Goal: Task Accomplishment & Management: Use online tool/utility

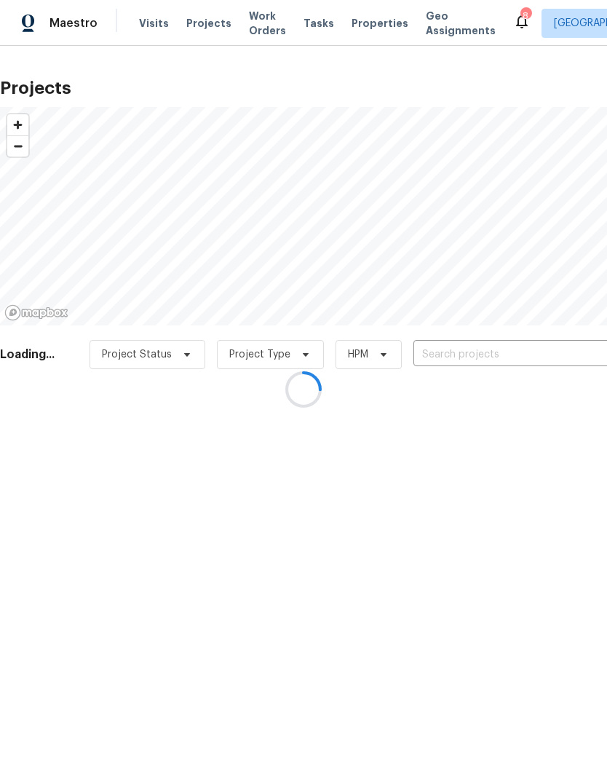
click at [528, 345] on div at bounding box center [303, 389] width 607 height 779
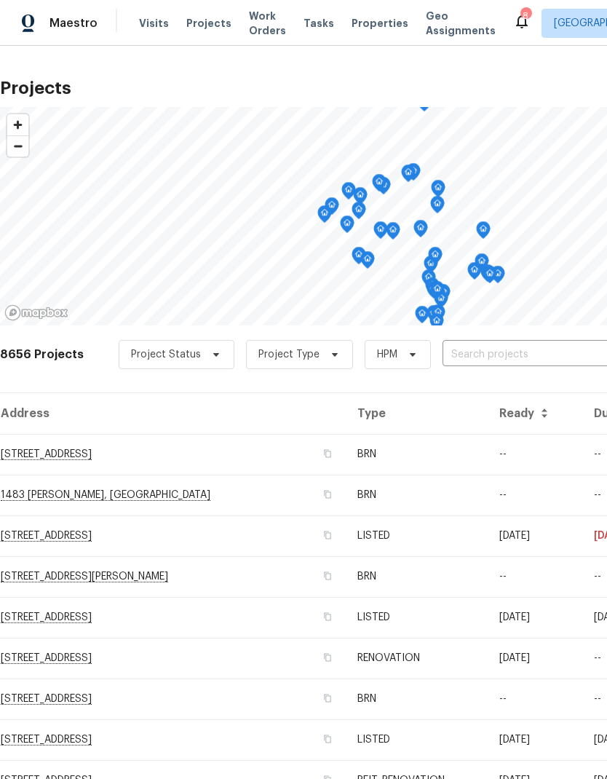
click at [528, 352] on input "text" at bounding box center [526, 355] width 167 height 23
type input "36088"
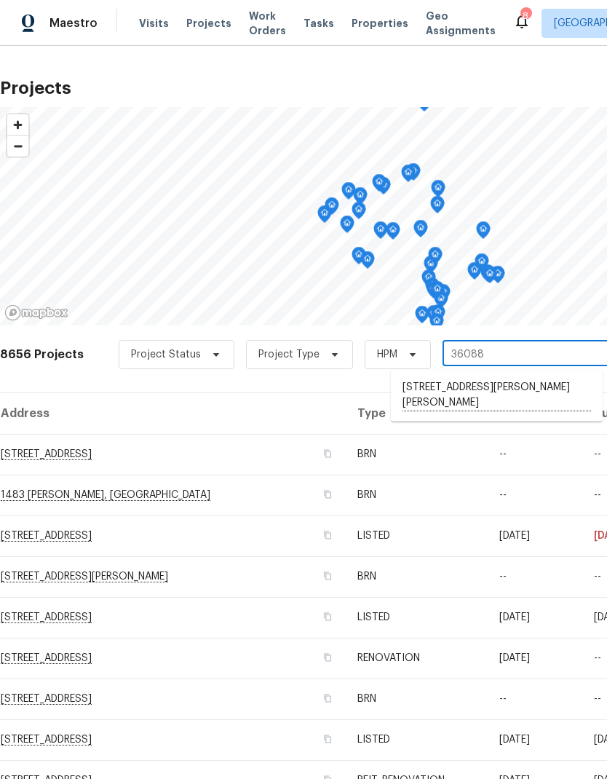
click at [531, 387] on li "[STREET_ADDRESS][PERSON_NAME][PERSON_NAME]" at bounding box center [497, 396] width 212 height 40
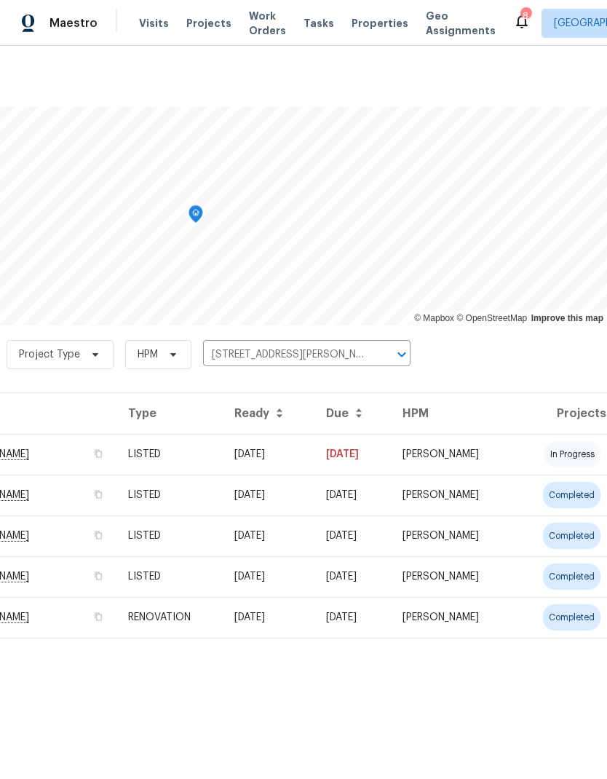
scroll to position [0, 215]
click at [135, 453] on td "LISTED" at bounding box center [169, 454] width 106 height 41
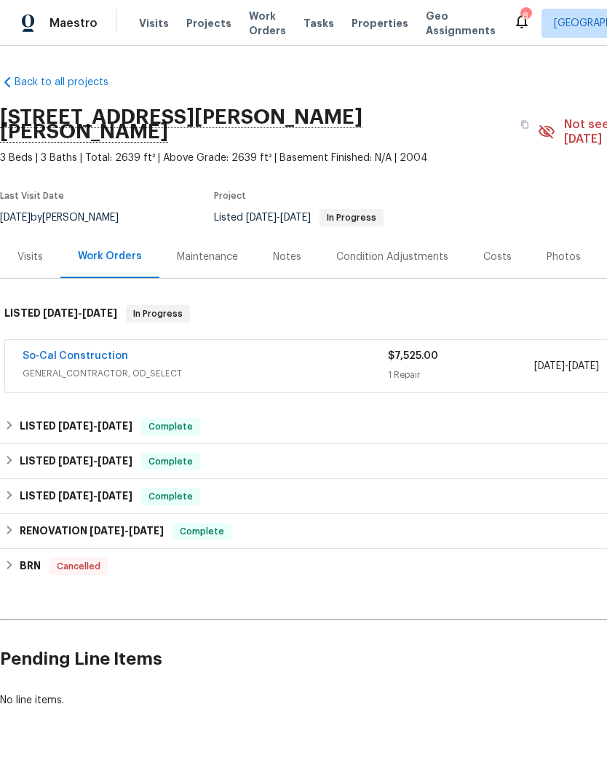
click at [23, 250] on div "Visits" at bounding box center [29, 257] width 25 height 15
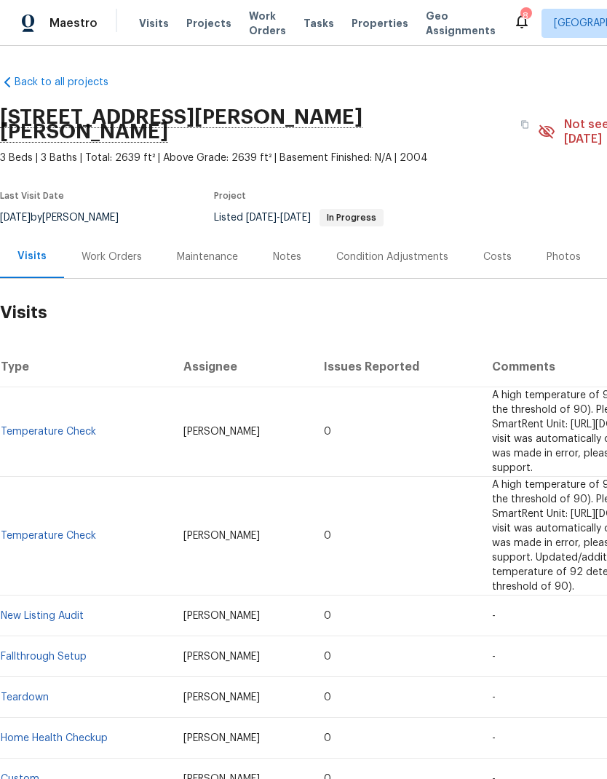
click at [143, 29] on span "Visits" at bounding box center [154, 23] width 30 height 15
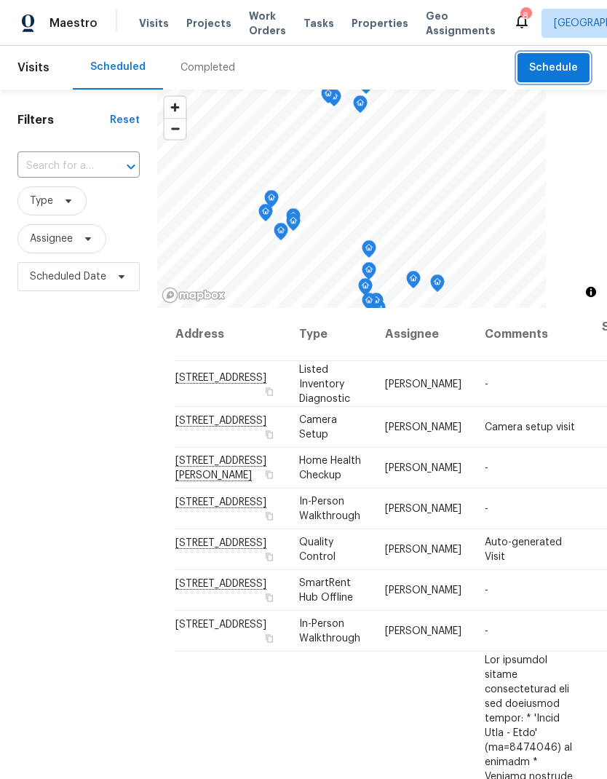
click at [559, 71] on span "Schedule" at bounding box center [553, 68] width 49 height 18
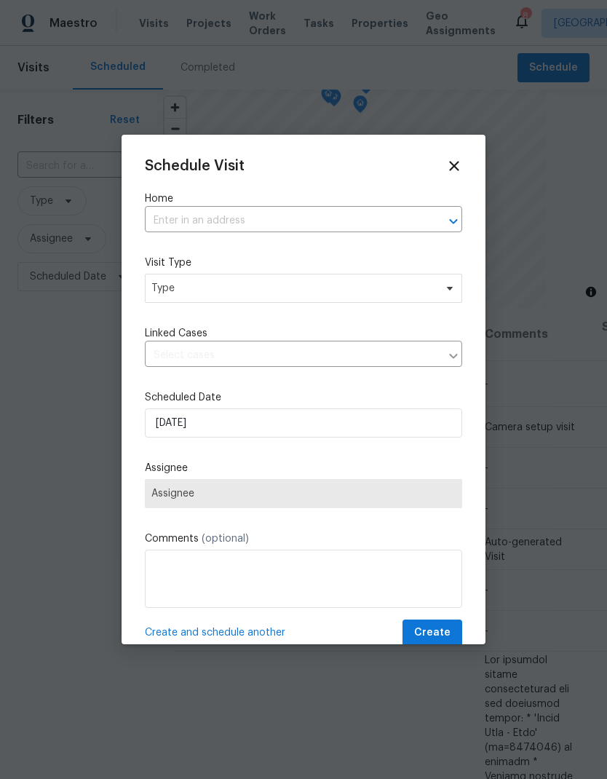
click at [173, 217] on input "text" at bounding box center [283, 221] width 277 height 23
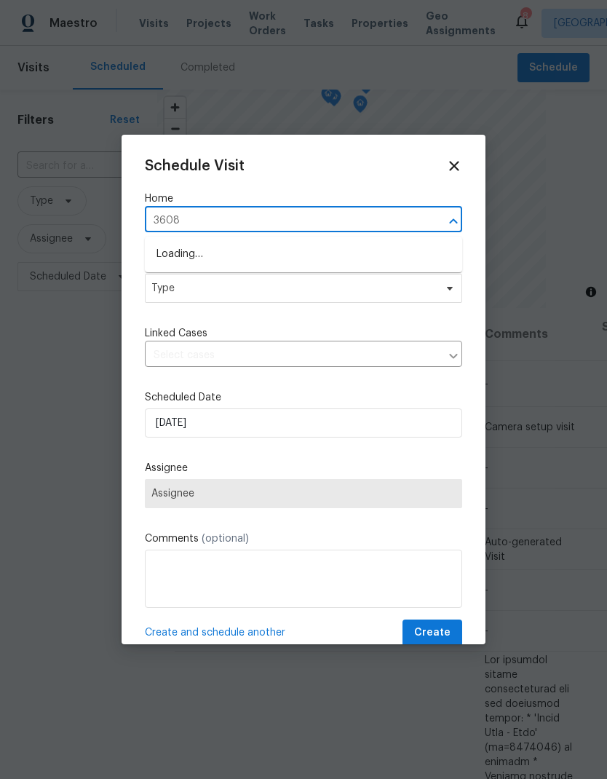
type input "36088"
click at [177, 250] on li "[STREET_ADDRESS][PERSON_NAME][PERSON_NAME]" at bounding box center [303, 254] width 317 height 25
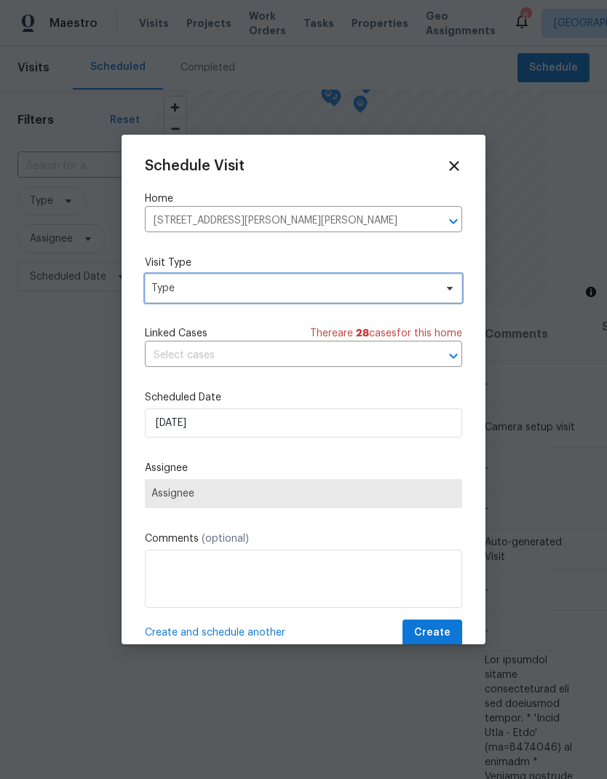
click at [175, 285] on span "Type" at bounding box center [292, 288] width 283 height 15
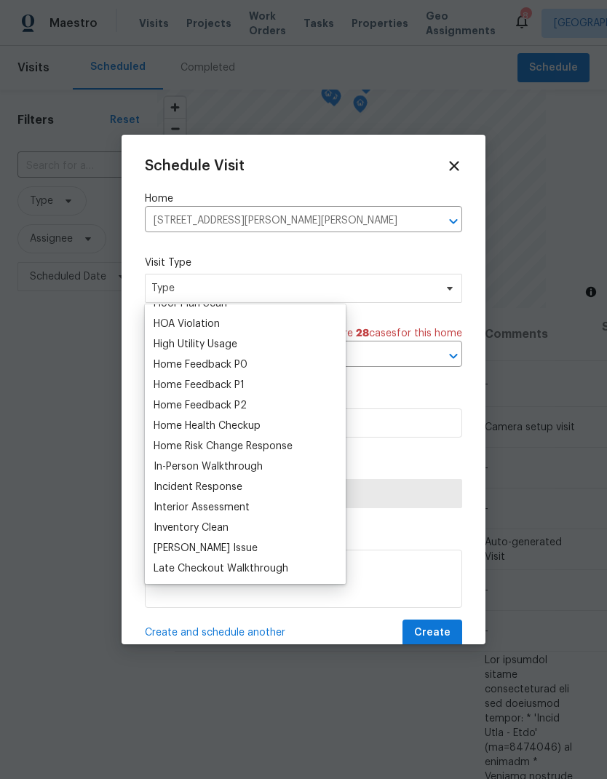
scroll to position [405, 0]
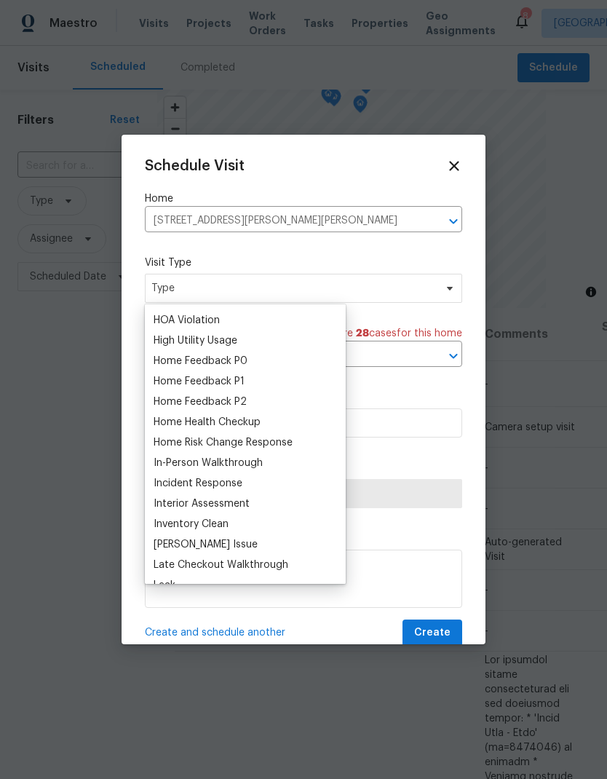
click at [179, 424] on div "Home Health Checkup" at bounding box center [207, 422] width 107 height 15
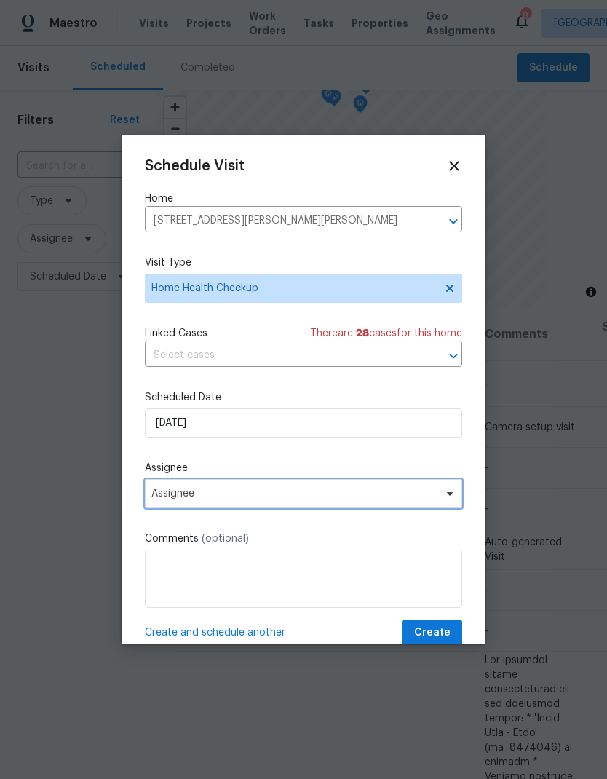
click at [199, 497] on span "Assignee" at bounding box center [293, 494] width 285 height 12
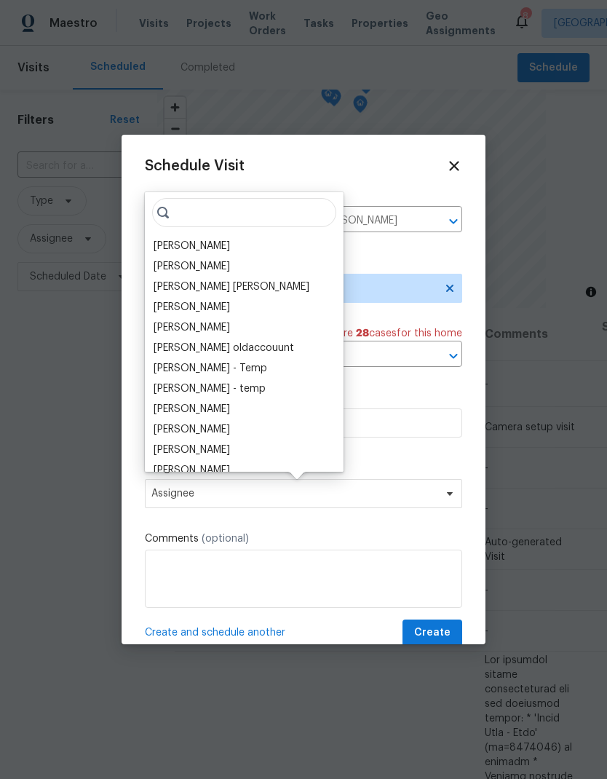
click at [167, 240] on div "[PERSON_NAME]" at bounding box center [192, 246] width 76 height 15
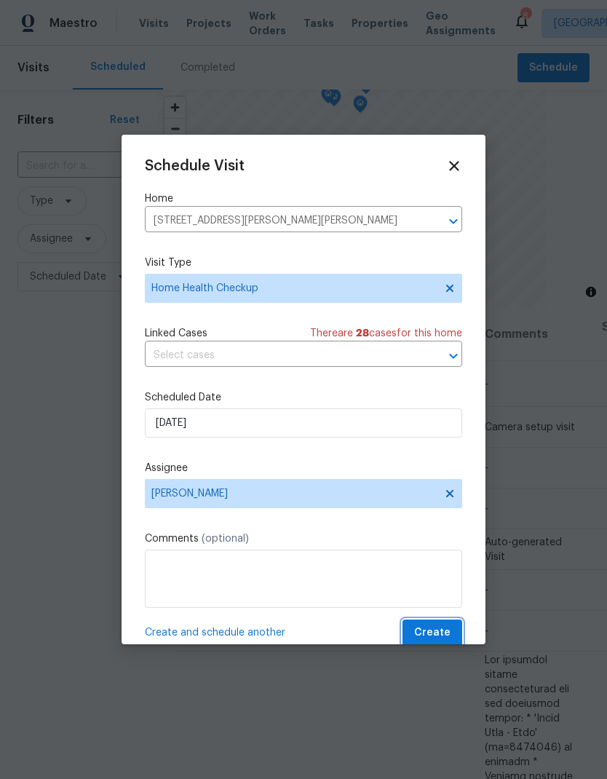
click at [437, 635] on span "Create" at bounding box center [432, 633] width 36 height 18
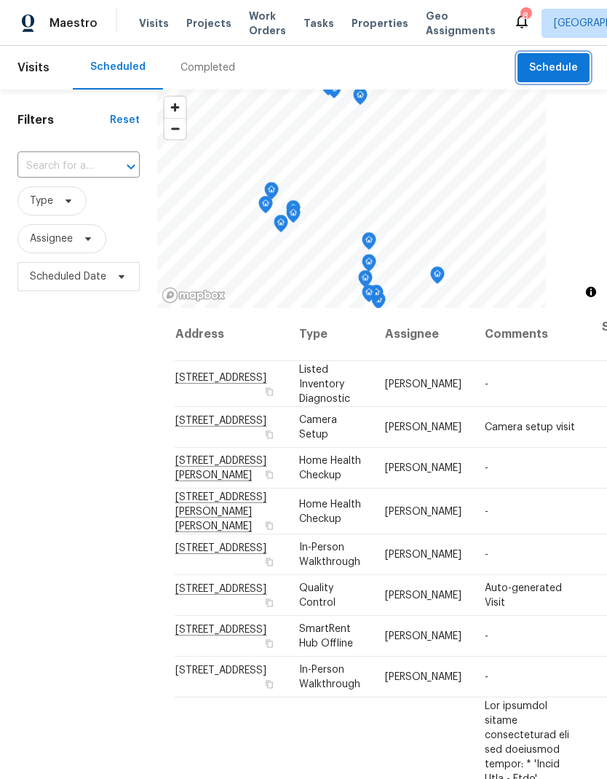
click at [563, 67] on span "Schedule" at bounding box center [553, 68] width 49 height 18
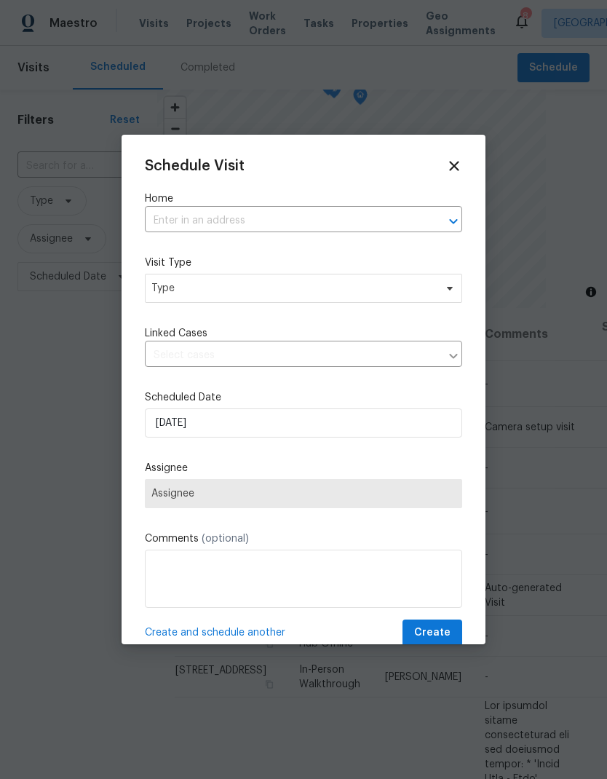
click at [181, 229] on input "text" at bounding box center [283, 221] width 277 height 23
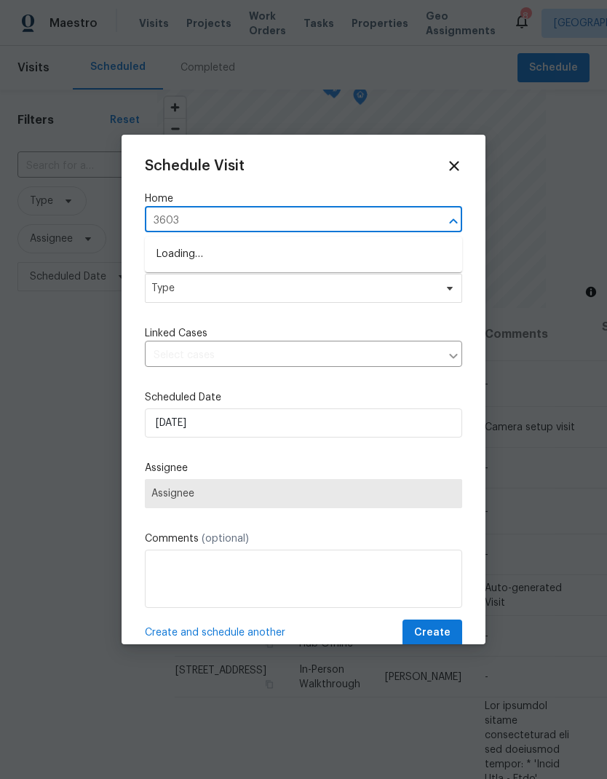
type input "36034"
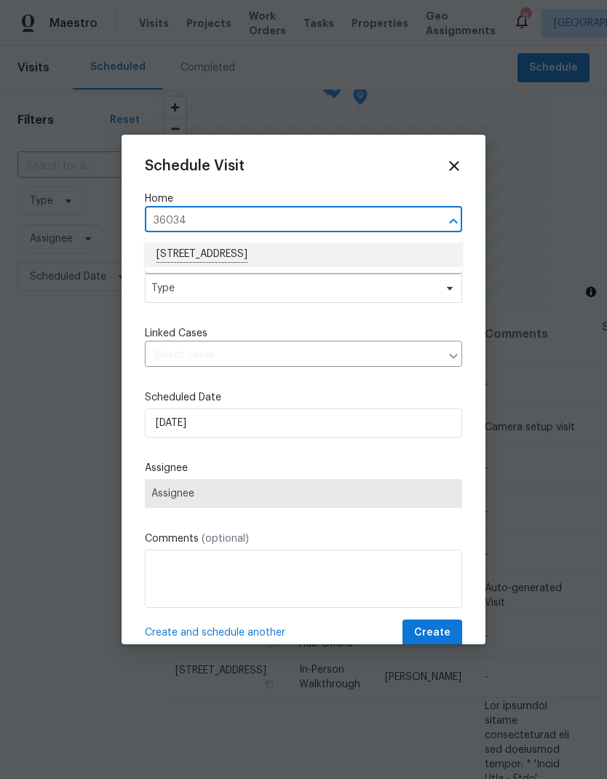
click at [184, 258] on li "[STREET_ADDRESS]" at bounding box center [303, 254] width 317 height 25
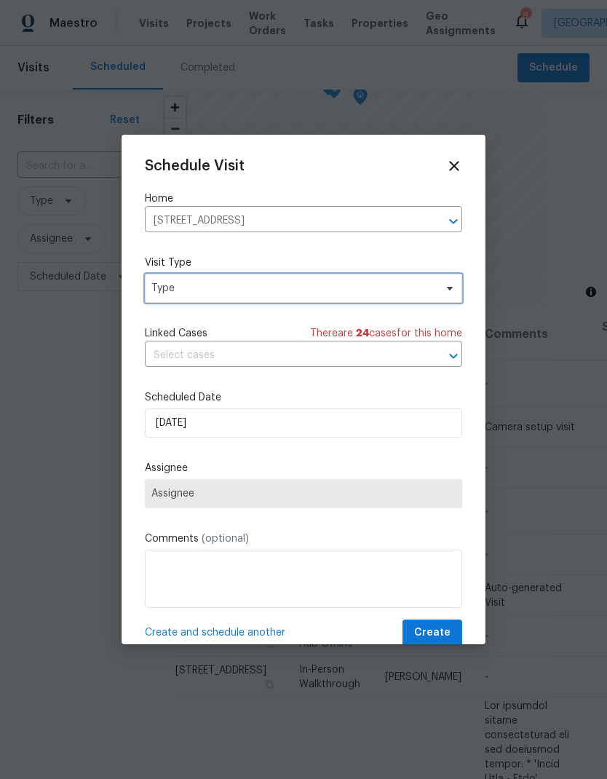
click at [181, 292] on span "Type" at bounding box center [292, 288] width 283 height 15
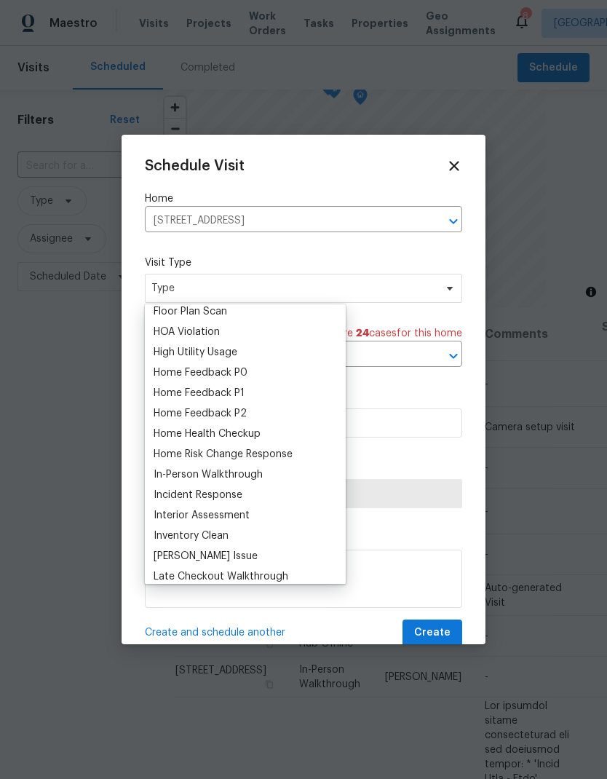
scroll to position [395, 0]
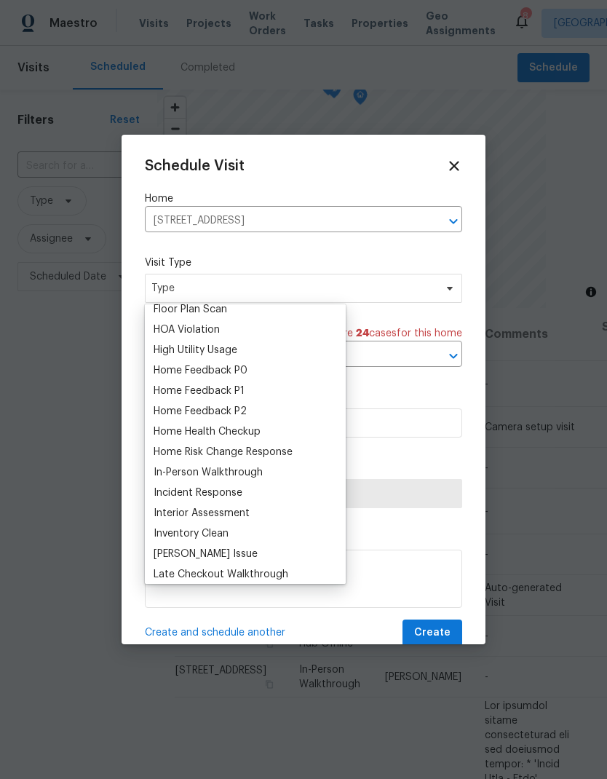
click at [181, 432] on div "Home Health Checkup" at bounding box center [207, 431] width 107 height 15
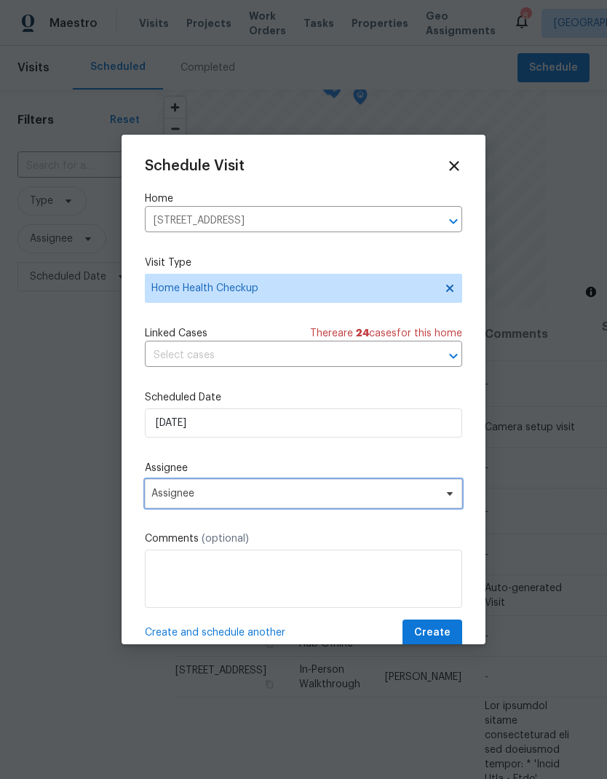
click at [188, 496] on span "Assignee" at bounding box center [293, 494] width 285 height 12
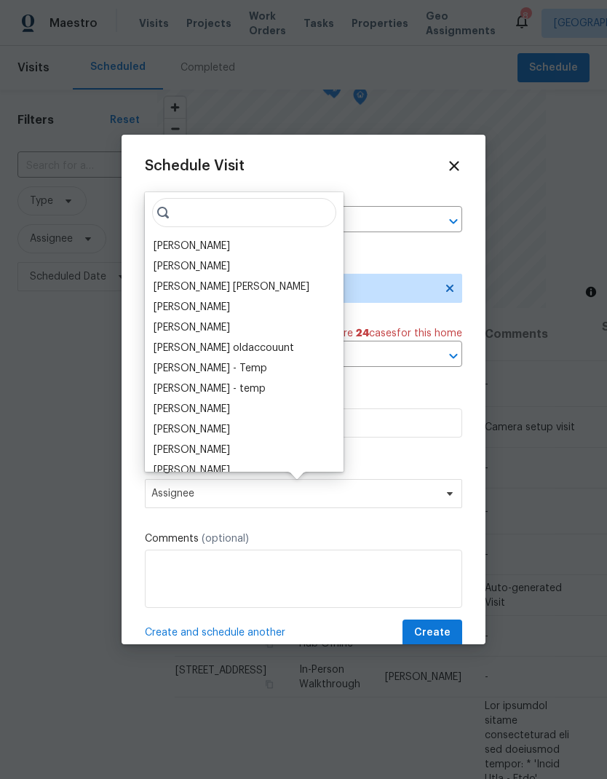
click at [167, 244] on div "[PERSON_NAME]" at bounding box center [192, 246] width 76 height 15
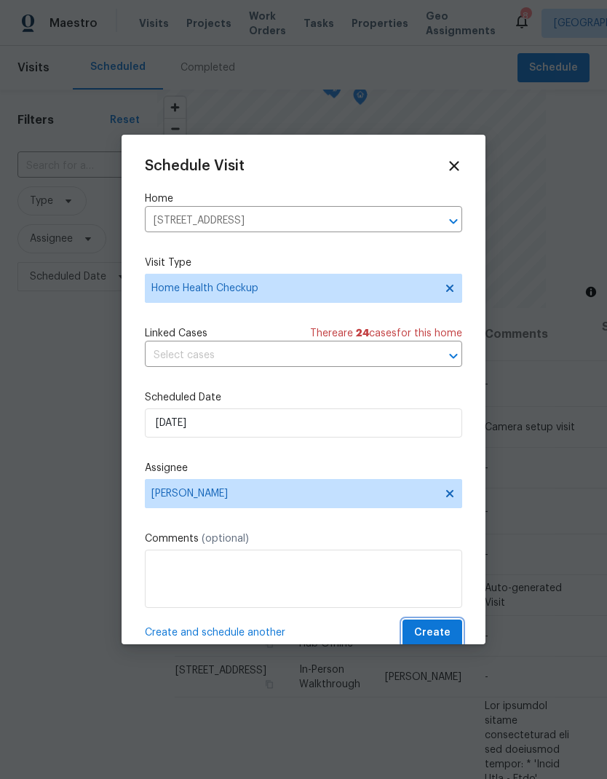
click at [441, 635] on span "Create" at bounding box center [432, 633] width 36 height 18
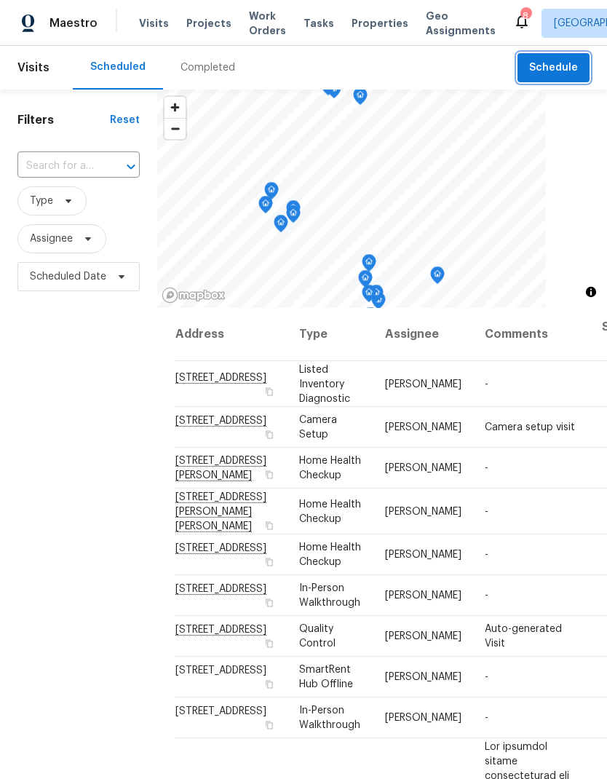
click at [558, 65] on span "Schedule" at bounding box center [553, 68] width 49 height 18
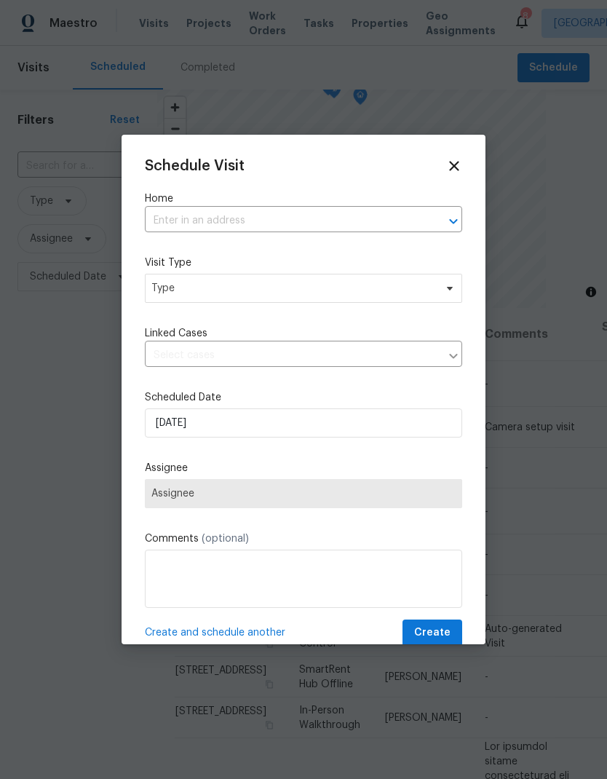
click at [193, 218] on input "text" at bounding box center [283, 221] width 277 height 23
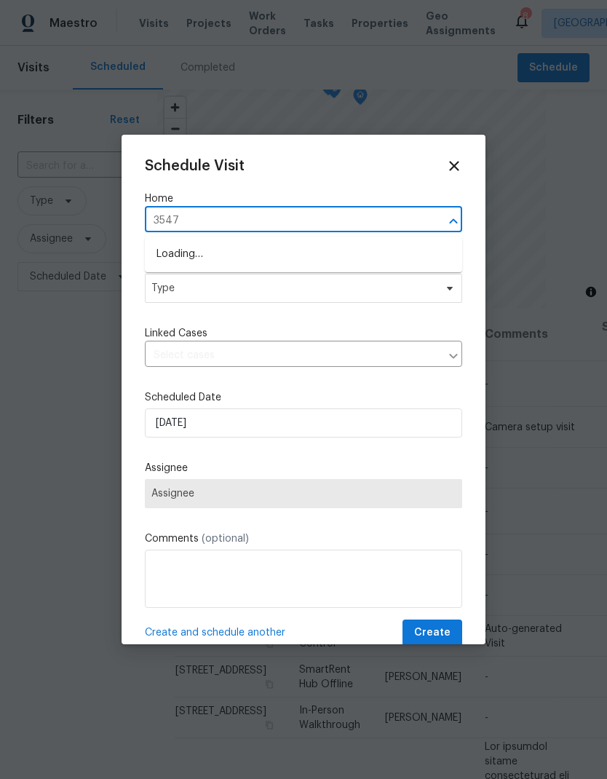
type input "35476"
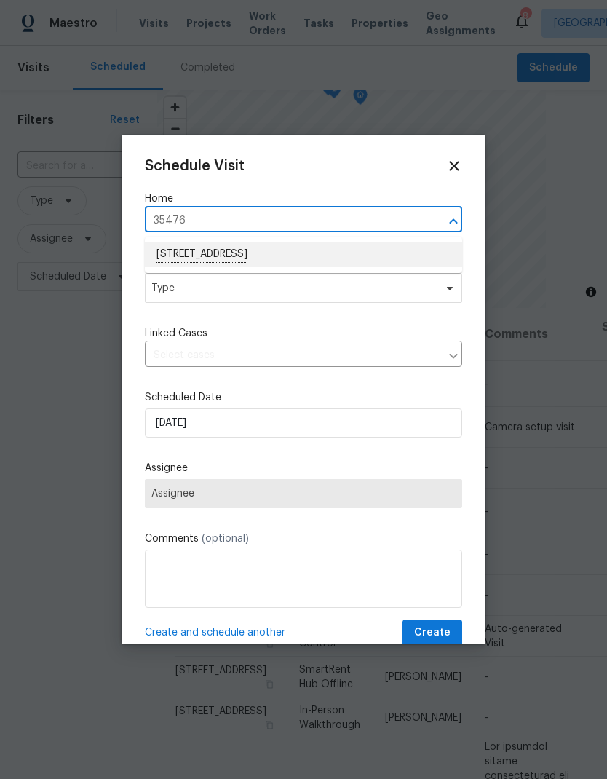
click at [184, 254] on li "[STREET_ADDRESS]" at bounding box center [303, 254] width 317 height 25
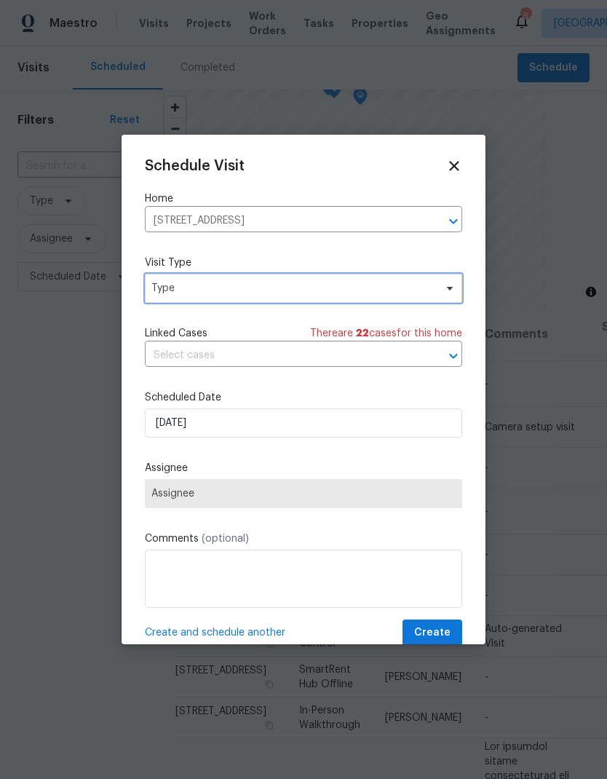
click at [175, 297] on span "Type" at bounding box center [303, 288] width 317 height 29
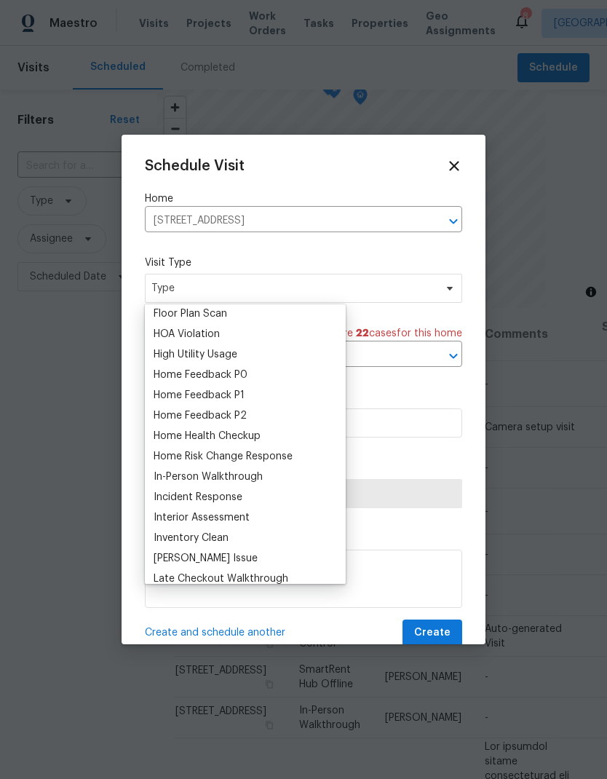
scroll to position [392, 0]
click at [181, 437] on div "Home Health Checkup" at bounding box center [207, 434] width 107 height 15
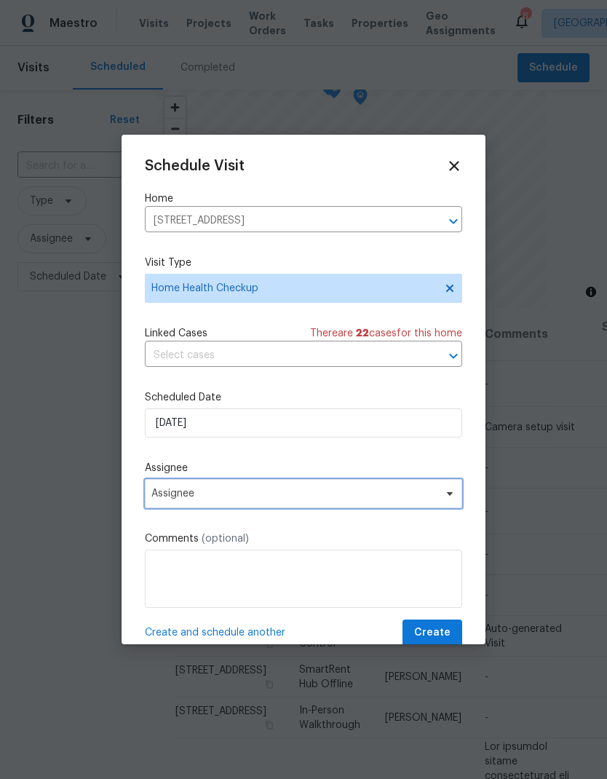
click at [192, 496] on span "Assignee" at bounding box center [293, 494] width 285 height 12
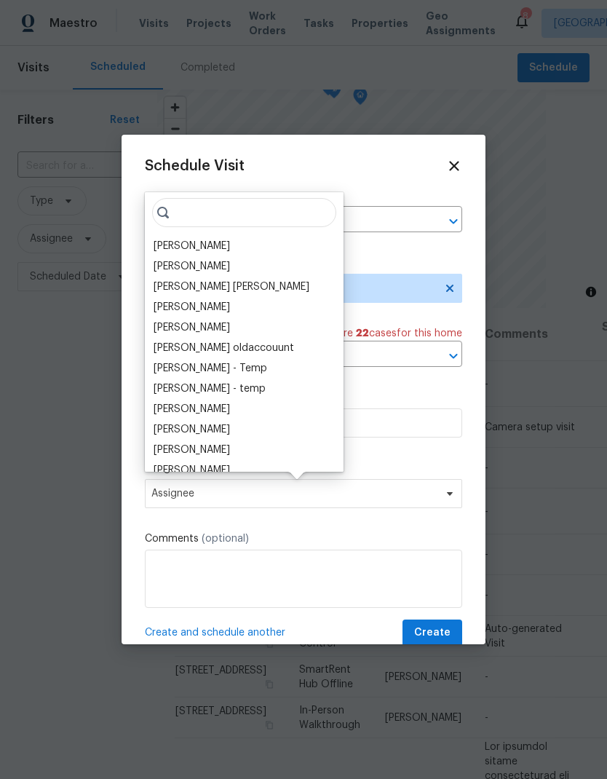
click at [170, 244] on div "[PERSON_NAME]" at bounding box center [192, 246] width 76 height 15
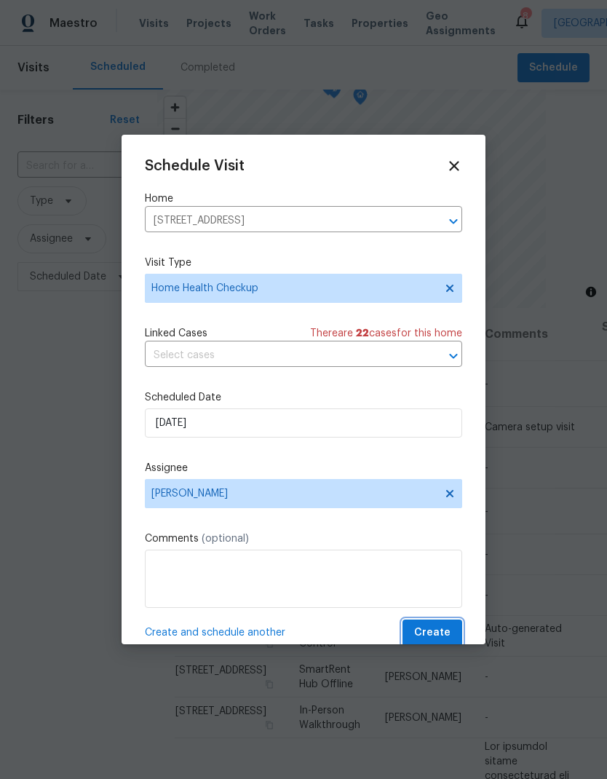
click at [436, 637] on span "Create" at bounding box center [432, 633] width 36 height 18
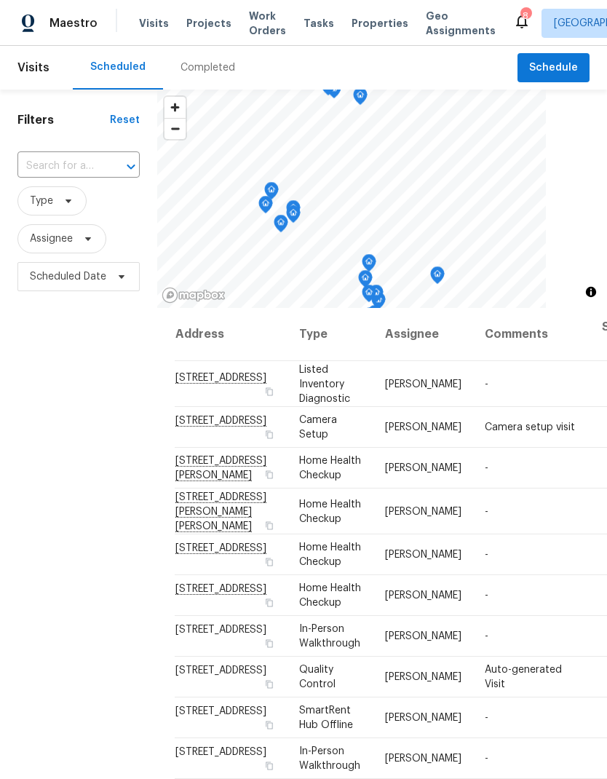
click at [201, 23] on span "Projects" at bounding box center [208, 23] width 45 height 15
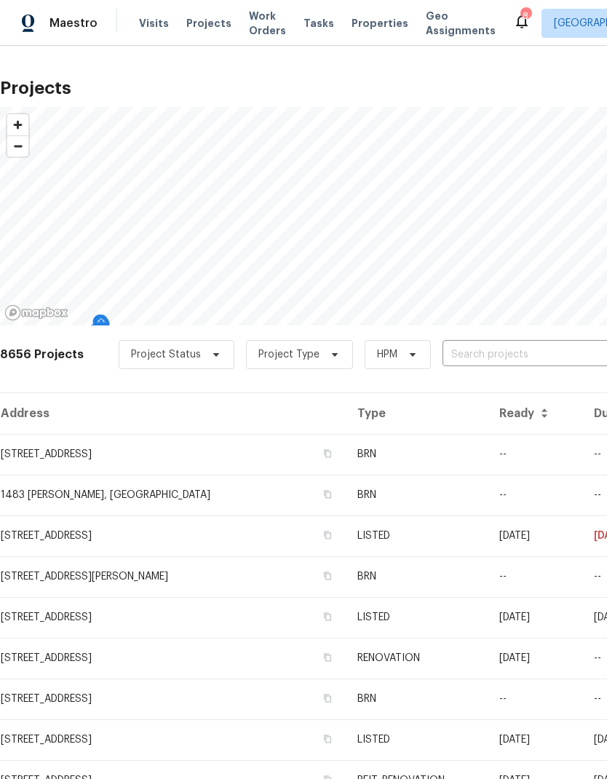
click at [517, 354] on input "text" at bounding box center [526, 355] width 167 height 23
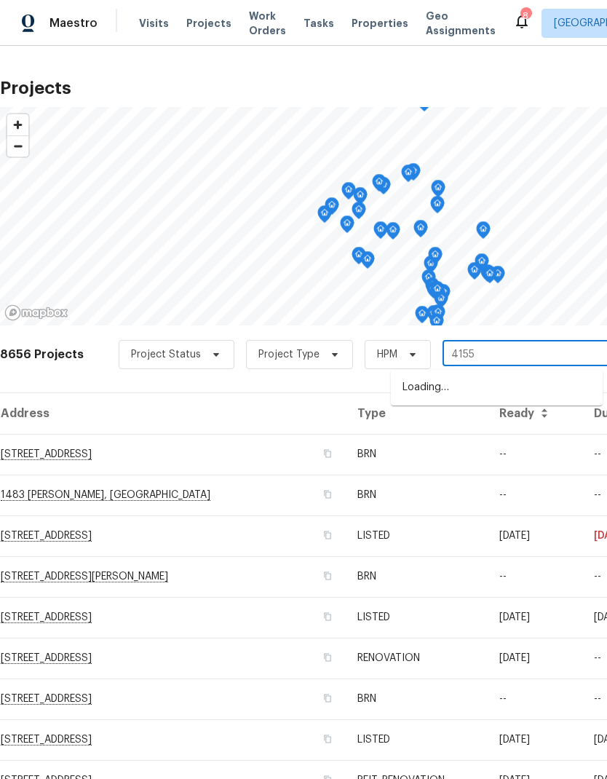
type input "41550"
click at [523, 392] on li "[STREET_ADDRESS][PERSON_NAME]" at bounding box center [497, 388] width 212 height 25
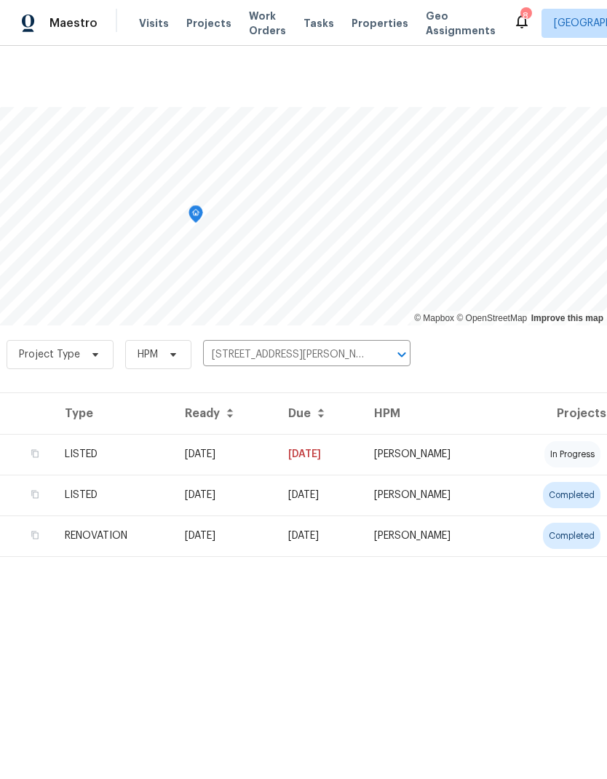
scroll to position [0, 215]
click at [502, 453] on td "[PERSON_NAME]" at bounding box center [431, 454] width 139 height 41
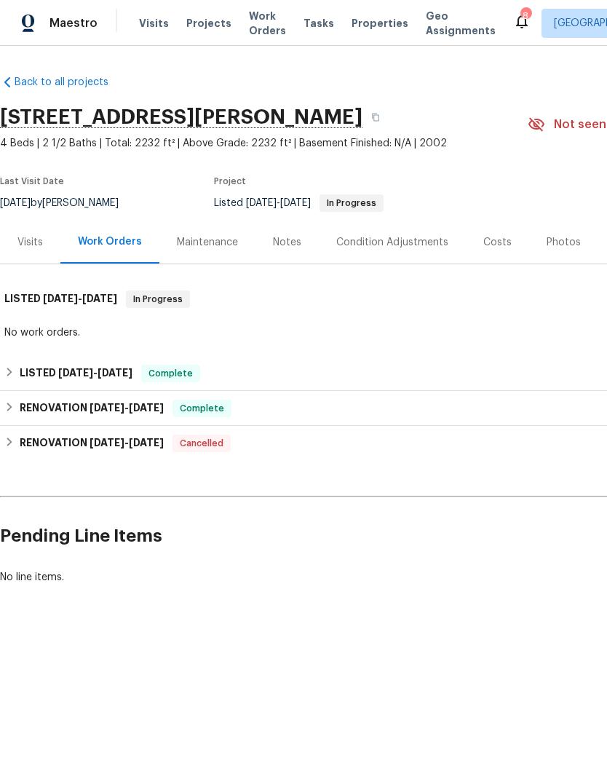
click at [293, 246] on div "Notes" at bounding box center [287, 242] width 28 height 15
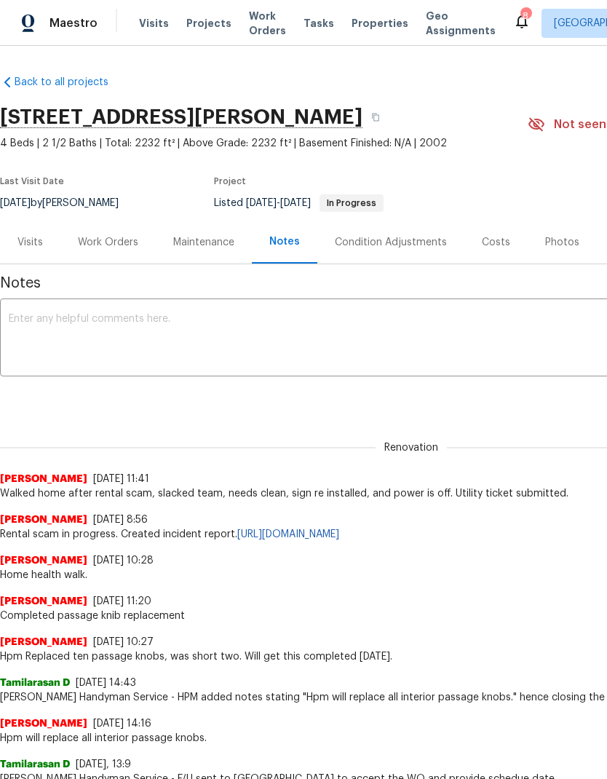
click at [151, 17] on span "Visits" at bounding box center [154, 23] width 30 height 15
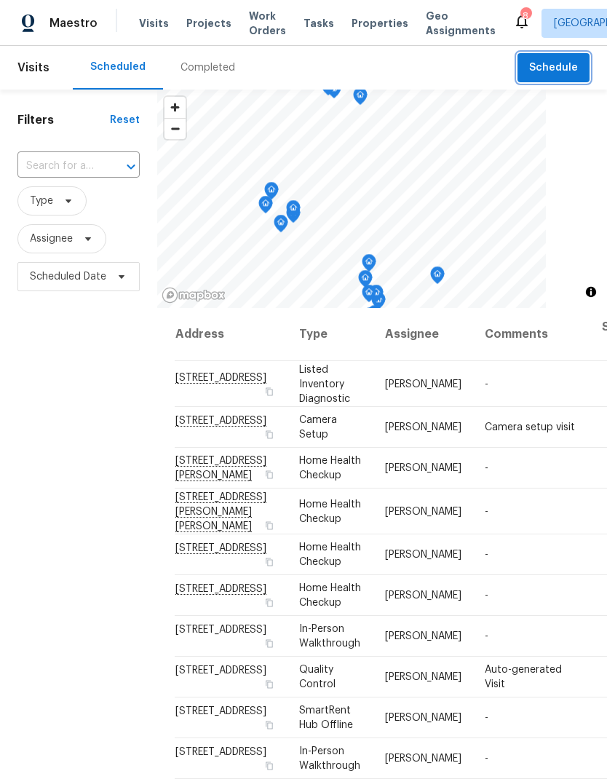
click at [563, 66] on span "Schedule" at bounding box center [553, 68] width 49 height 18
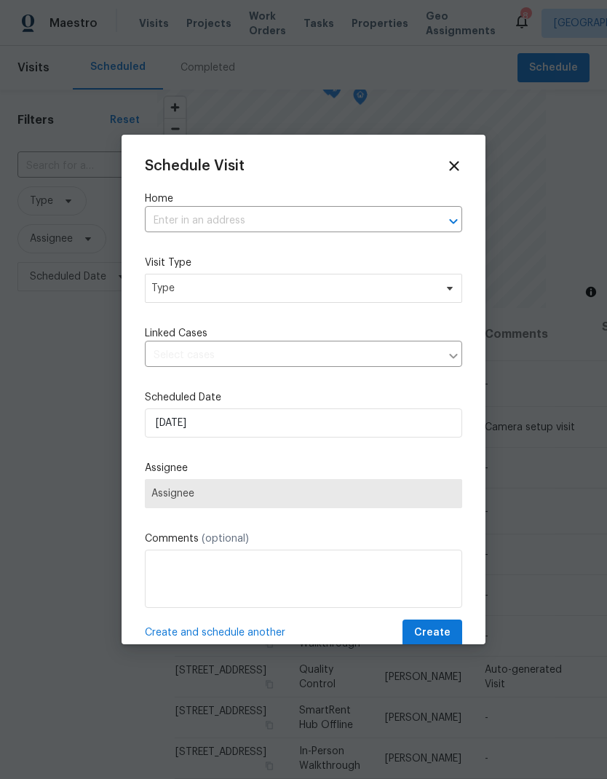
click at [176, 218] on input "text" at bounding box center [283, 221] width 277 height 23
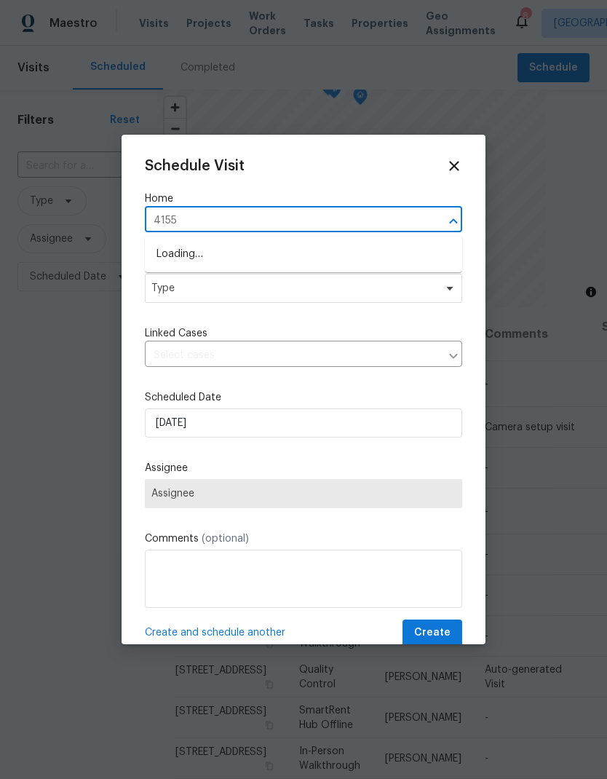
type input "41550"
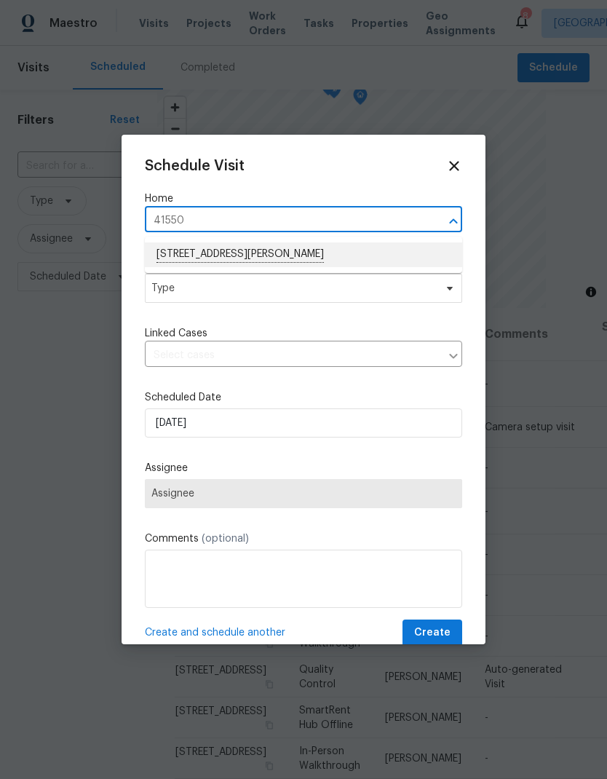
click at [192, 259] on li "[STREET_ADDRESS][PERSON_NAME]" at bounding box center [303, 254] width 317 height 25
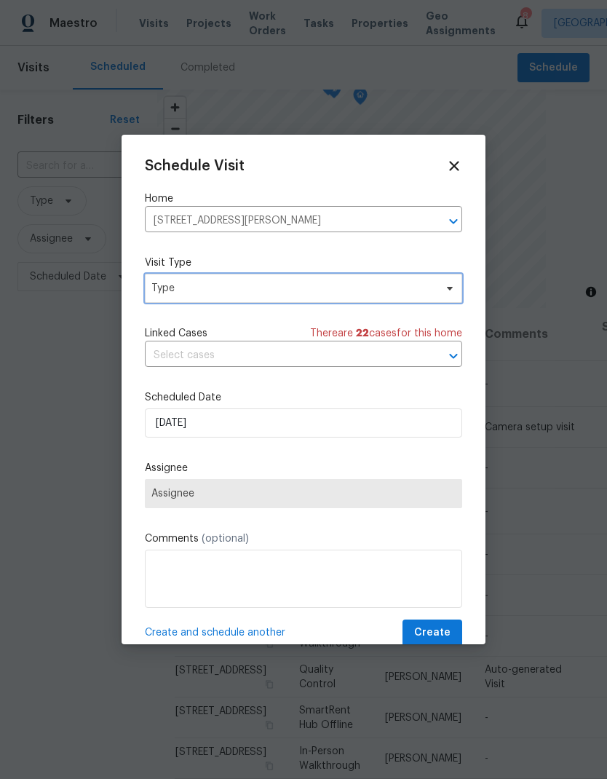
click at [181, 286] on span "Type" at bounding box center [292, 288] width 283 height 15
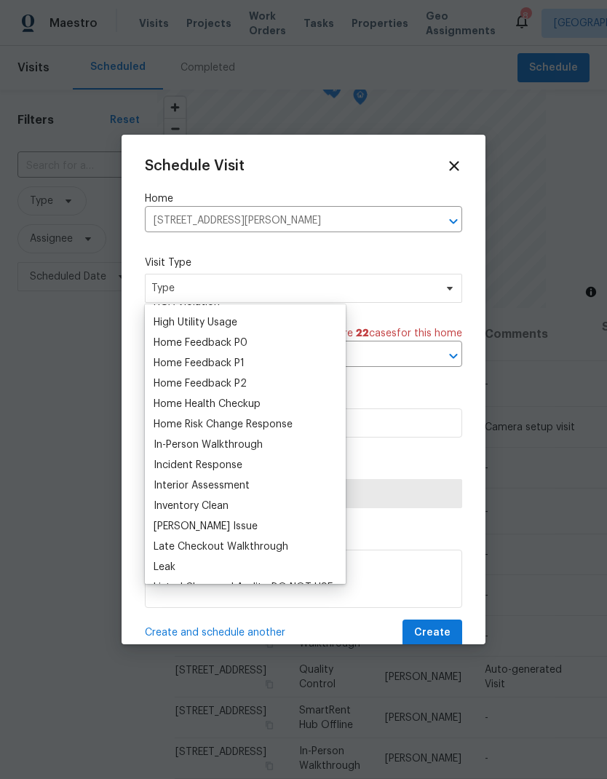
scroll to position [422, 0]
click at [178, 405] on div "Home Health Checkup" at bounding box center [207, 404] width 107 height 15
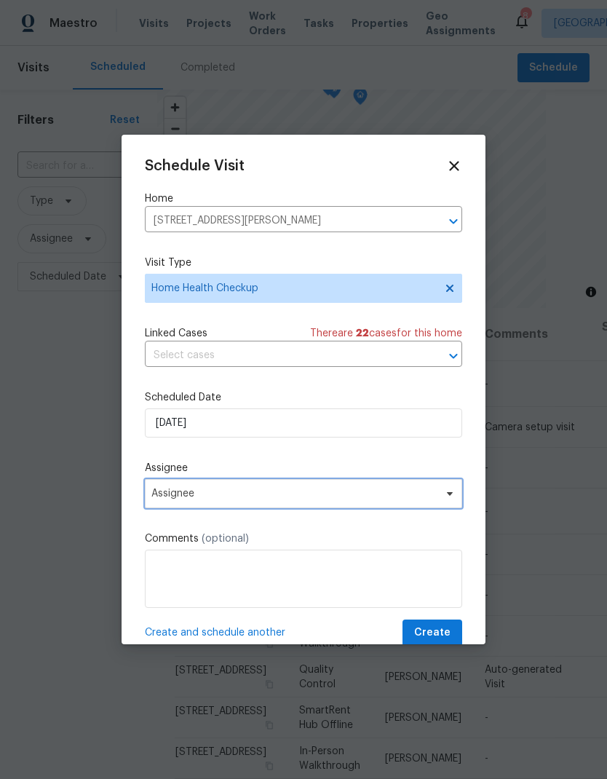
click at [186, 499] on span "Assignee" at bounding box center [293, 494] width 285 height 12
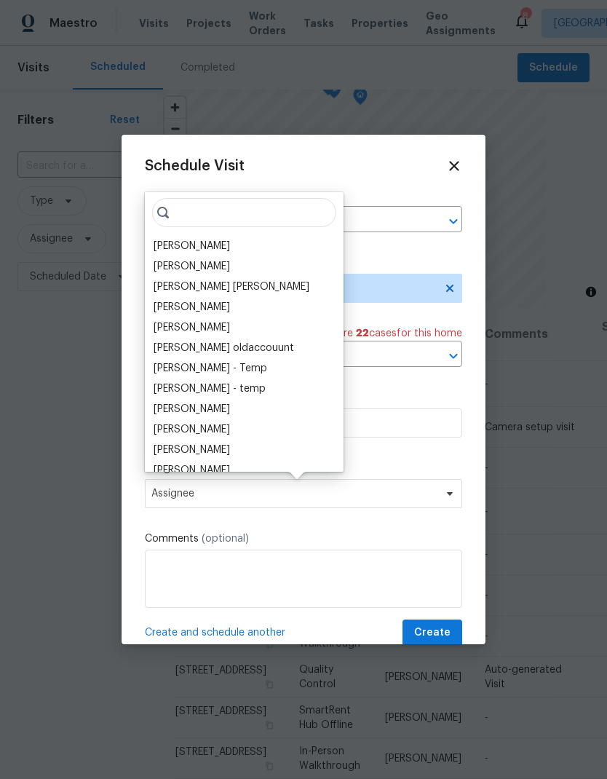
click at [168, 243] on div "[PERSON_NAME]" at bounding box center [192, 246] width 76 height 15
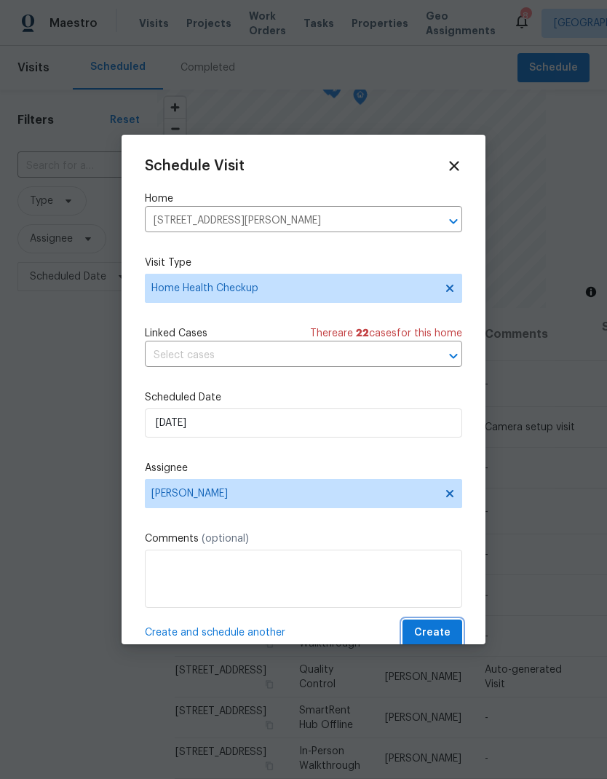
click at [444, 633] on span "Create" at bounding box center [432, 633] width 36 height 18
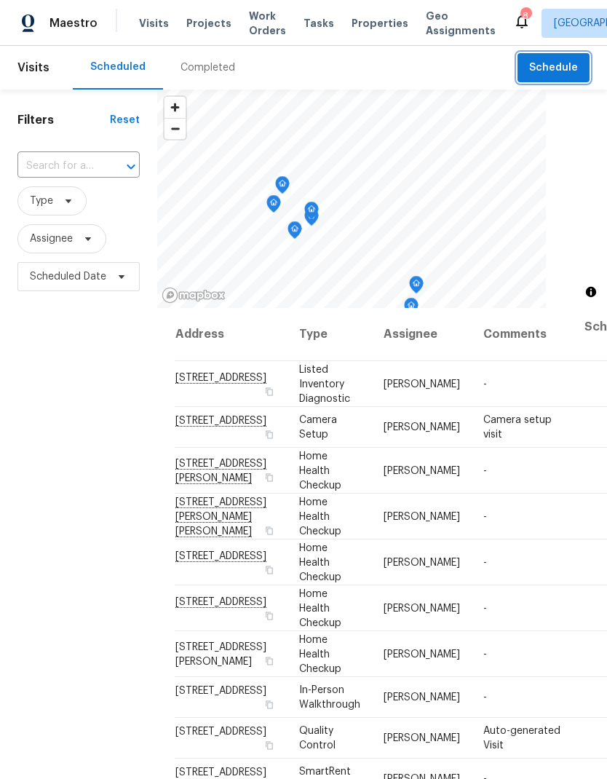
click at [557, 66] on span "Schedule" at bounding box center [553, 68] width 49 height 18
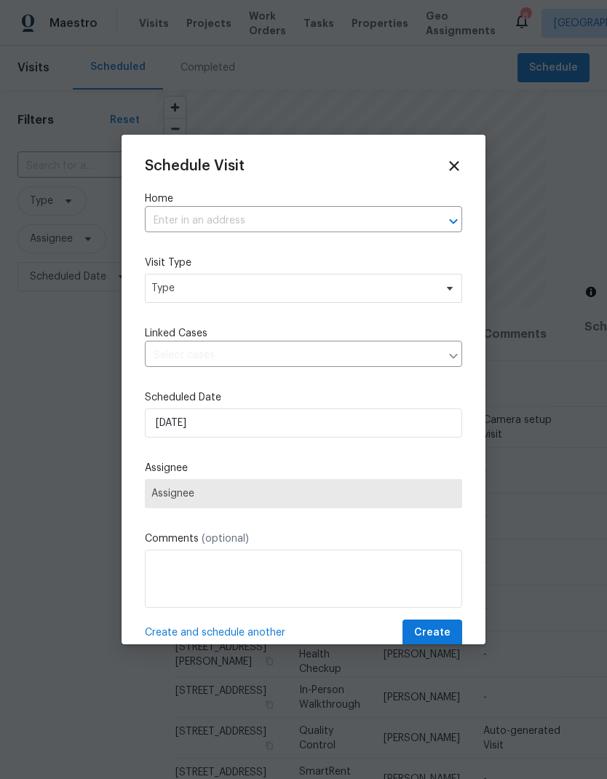
click at [193, 224] on input "text" at bounding box center [283, 221] width 277 height 23
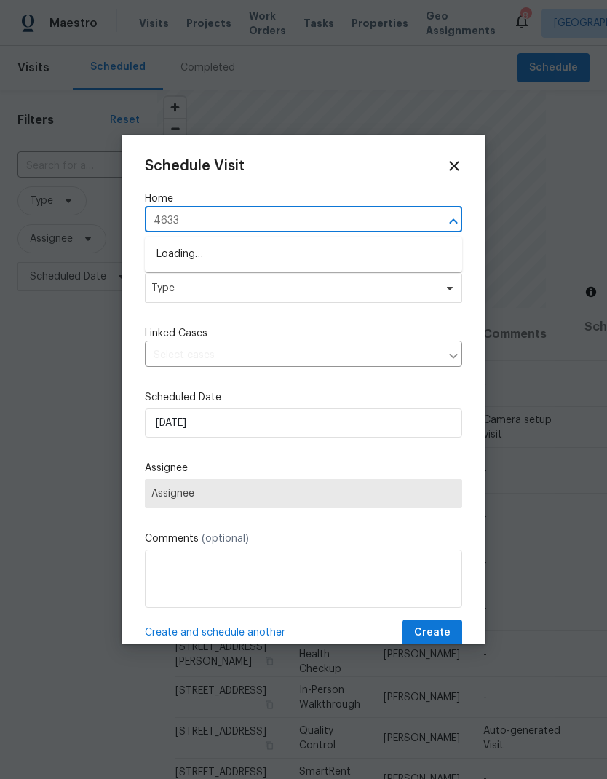
type input "46332"
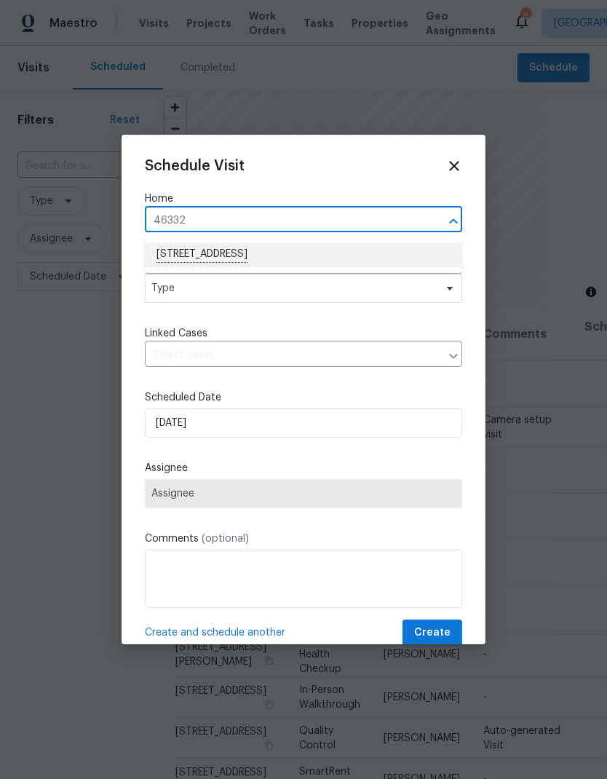
click at [184, 255] on li "[STREET_ADDRESS]" at bounding box center [303, 254] width 317 height 25
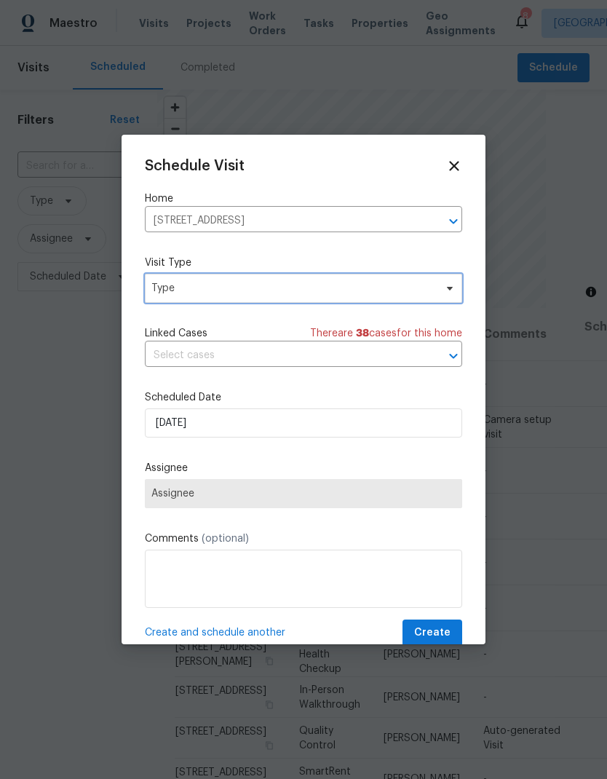
click at [176, 288] on span "Type" at bounding box center [292, 288] width 283 height 15
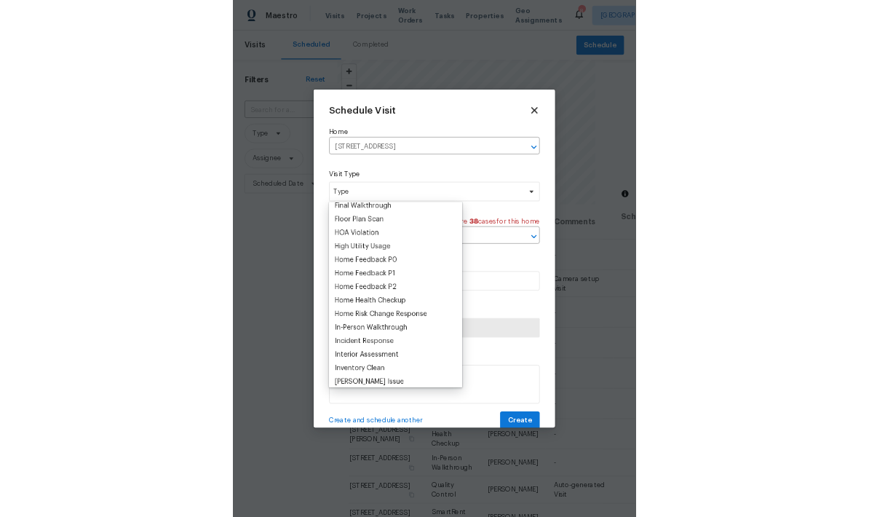
scroll to position [373, 0]
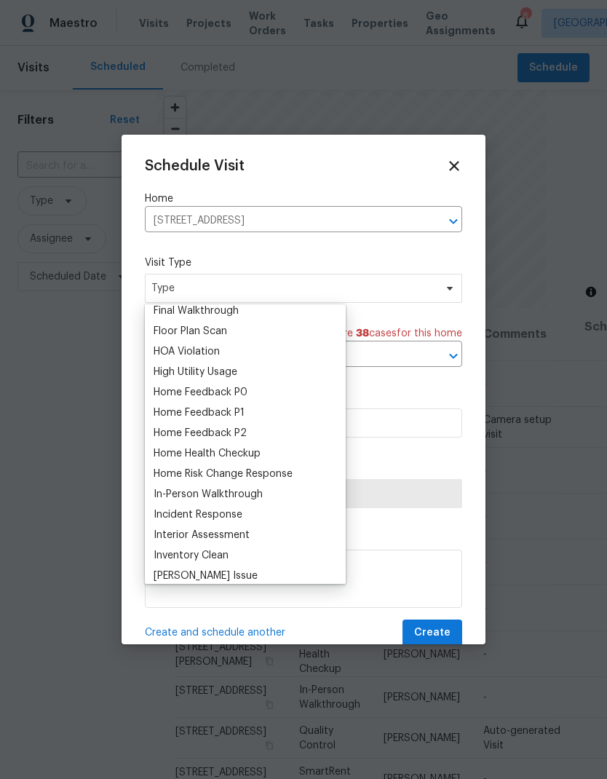
click at [181, 455] on div "Home Health Checkup" at bounding box center [207, 453] width 107 height 15
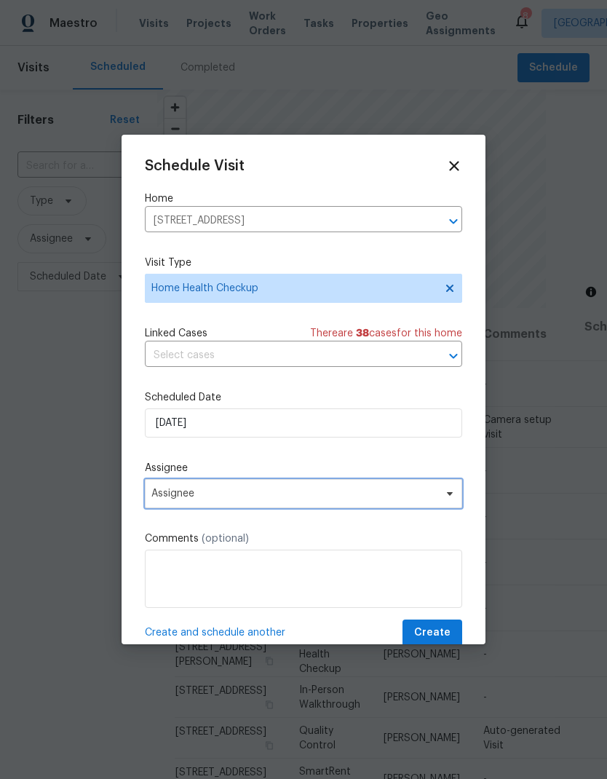
click at [172, 494] on span "Assignee" at bounding box center [293, 494] width 285 height 12
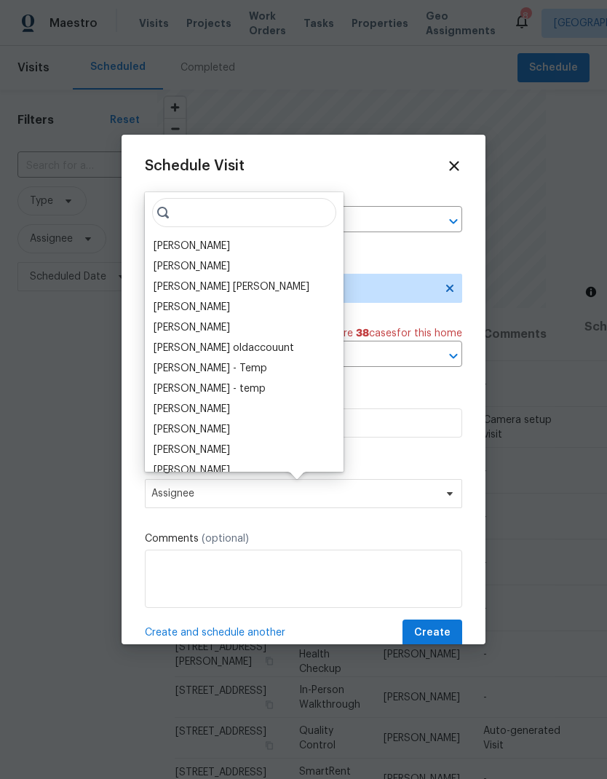
click at [167, 244] on div "[PERSON_NAME]" at bounding box center [192, 246] width 76 height 15
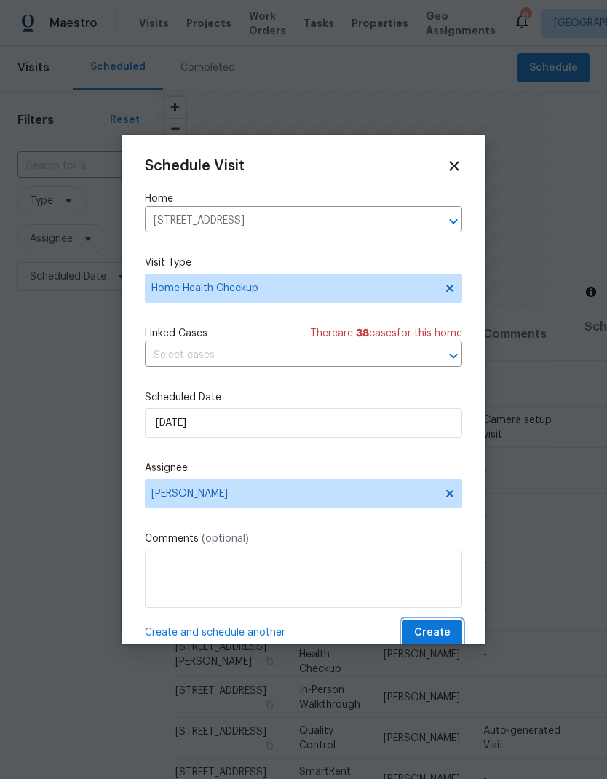
click at [440, 635] on span "Create" at bounding box center [432, 633] width 36 height 18
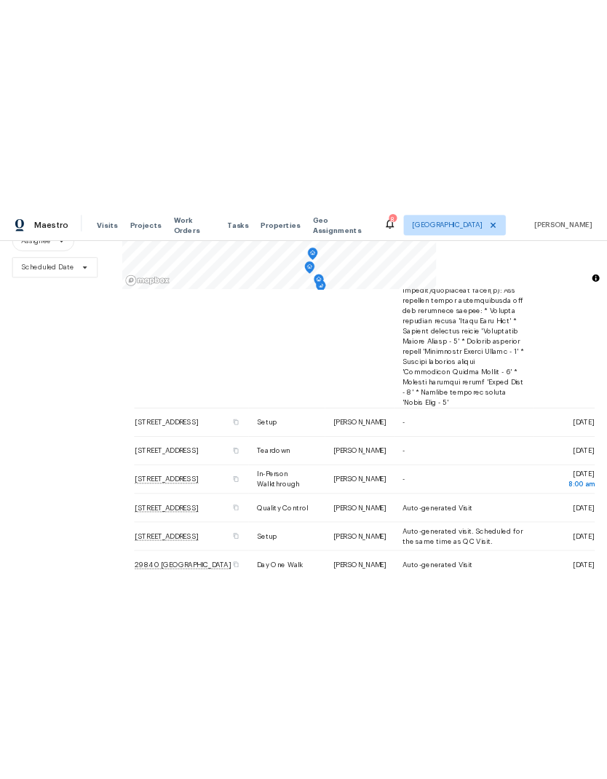
scroll to position [140, 0]
